Goal: Contribute content

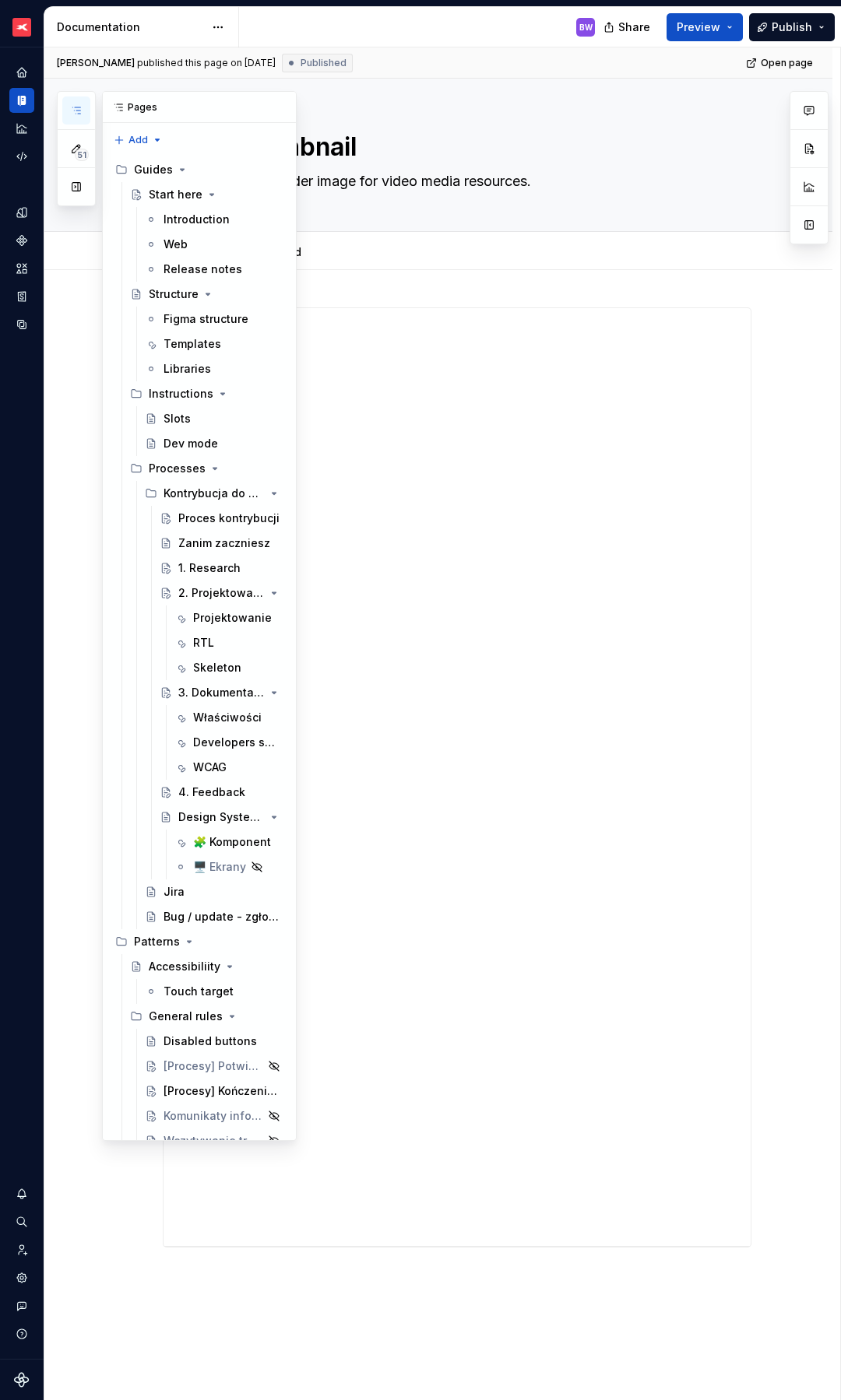
click at [79, 111] on icon "button" at bounding box center [76, 111] width 12 height 12
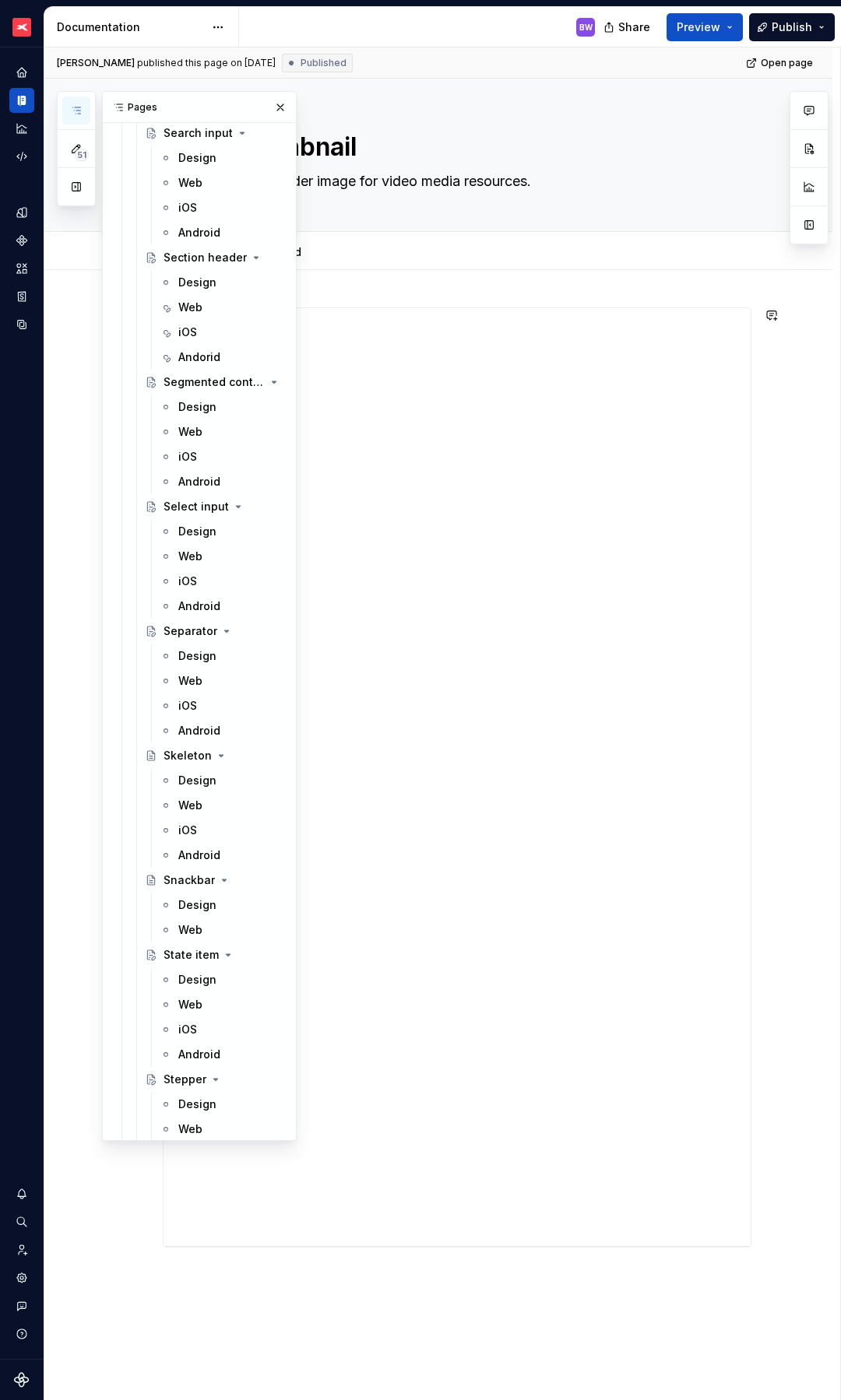
scroll to position [6901, 0]
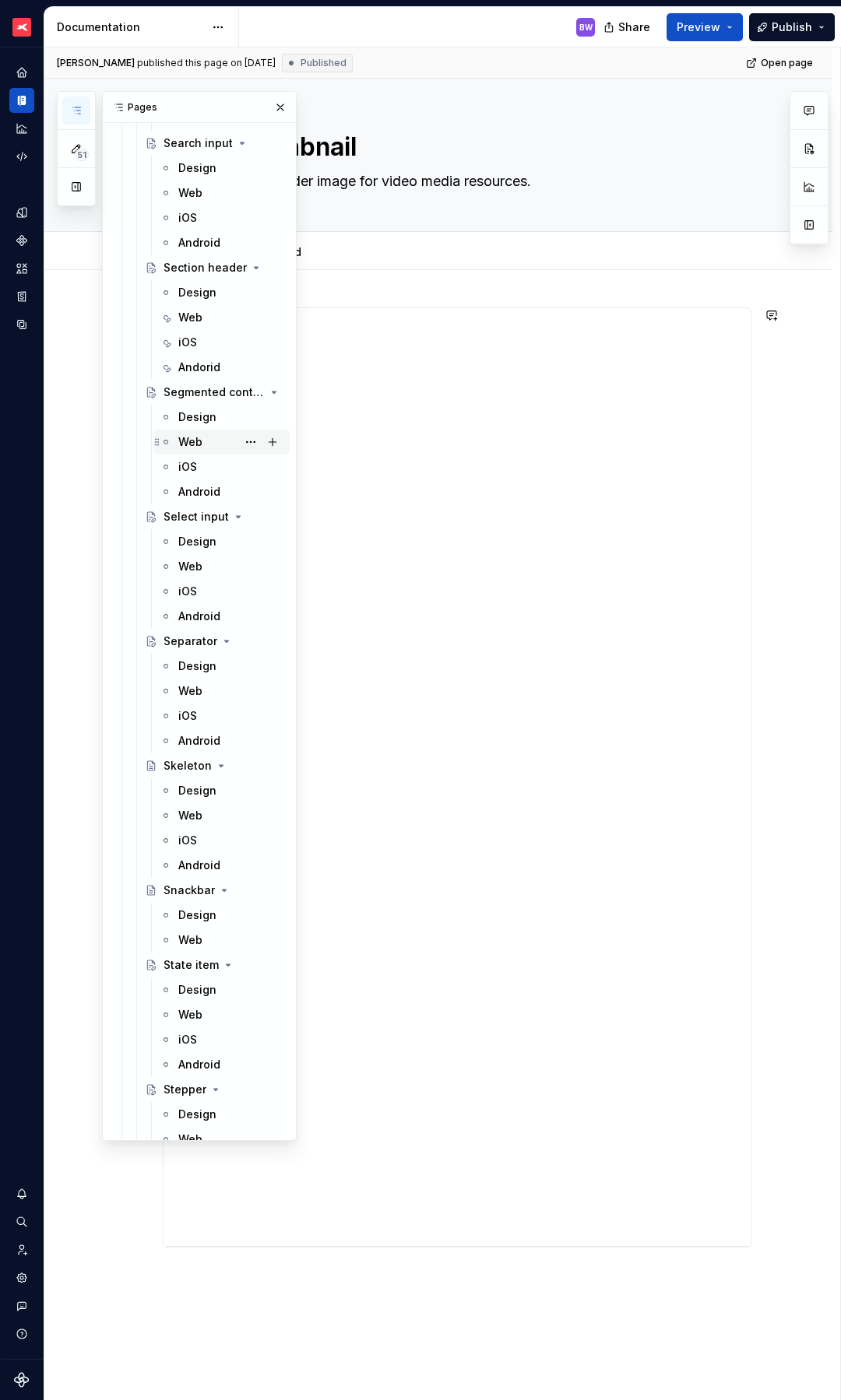
click at [190, 439] on div "Web" at bounding box center [190, 442] width 24 height 15
click at [451, 29] on div "BW" at bounding box center [423, 27] width 368 height 40
click at [271, 107] on button "button" at bounding box center [280, 107] width 22 height 22
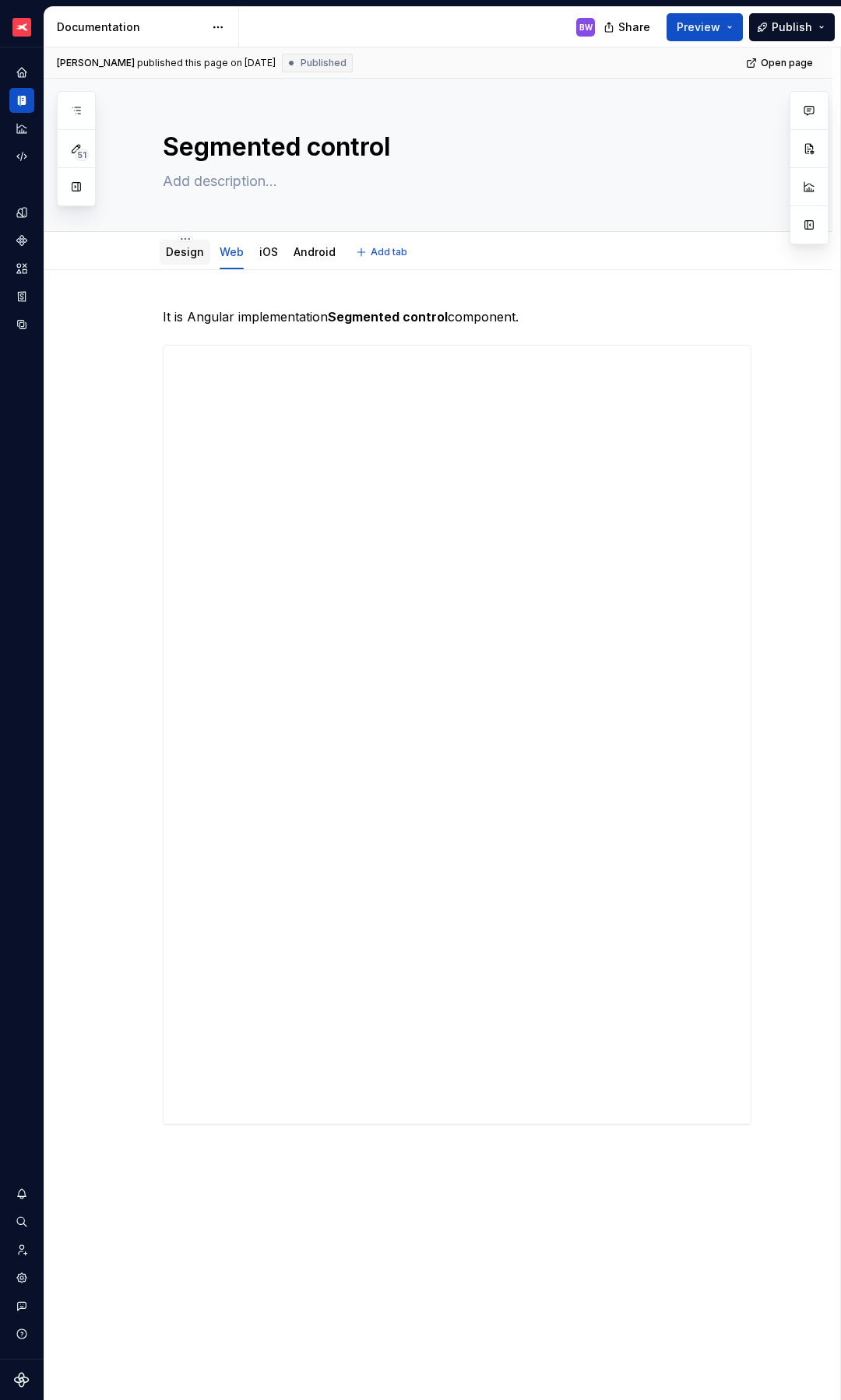
click at [178, 259] on div "Design" at bounding box center [186, 252] width 38 height 15
click at [181, 257] on link "Design" at bounding box center [186, 252] width 38 height 13
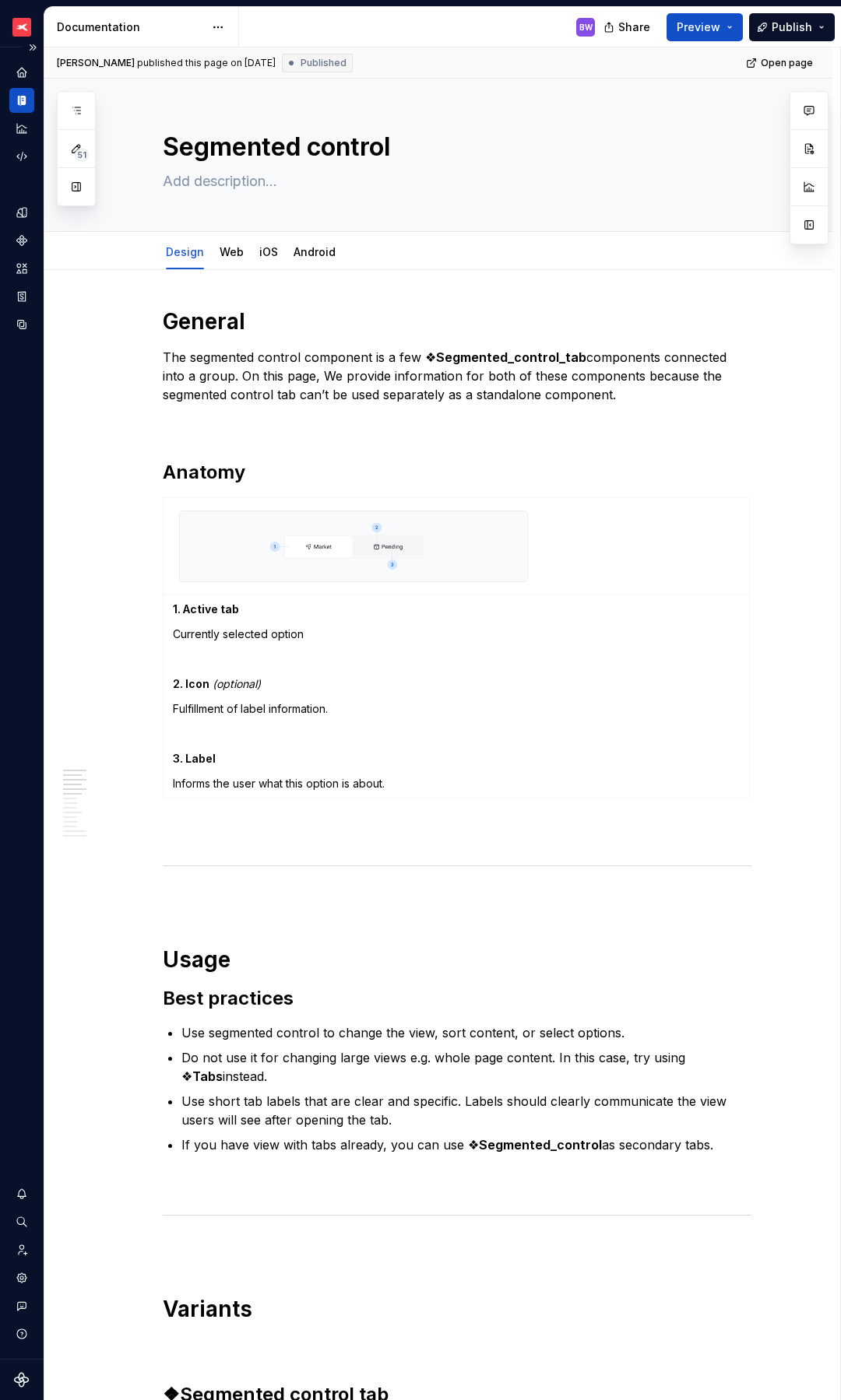
type textarea "*"
